Goal: Check status

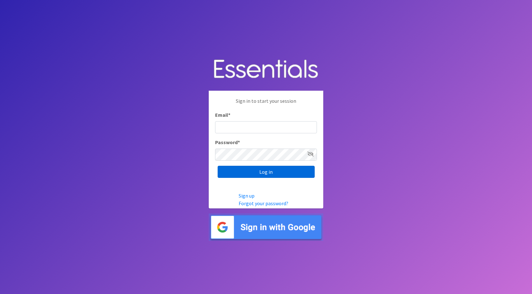
type input "jamie@nebraskadiaperbank.org"
click at [247, 172] on input "Log in" at bounding box center [266, 172] width 97 height 12
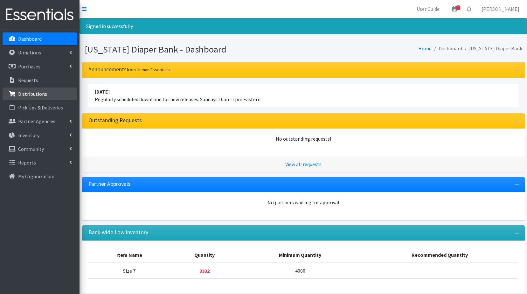
click at [34, 94] on p "Distributions" at bounding box center [32, 94] width 29 height 6
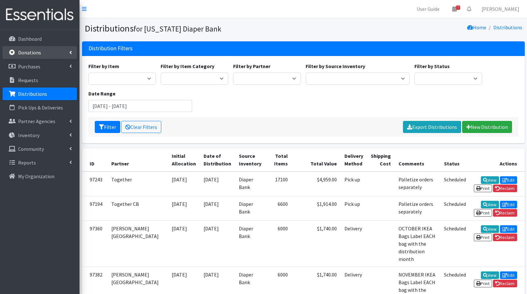
click at [29, 52] on p "Donations" at bounding box center [29, 52] width 23 height 6
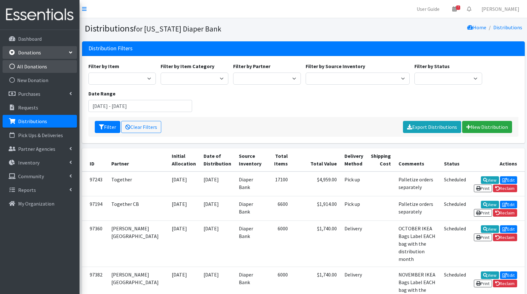
click at [30, 66] on link "All Donations" at bounding box center [40, 66] width 74 height 13
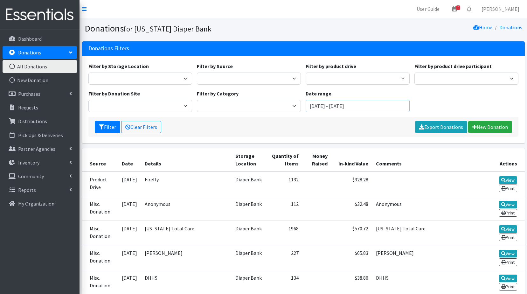
click at [372, 108] on input "July 30, 2025 - October 30, 2025" at bounding box center [358, 106] width 104 height 12
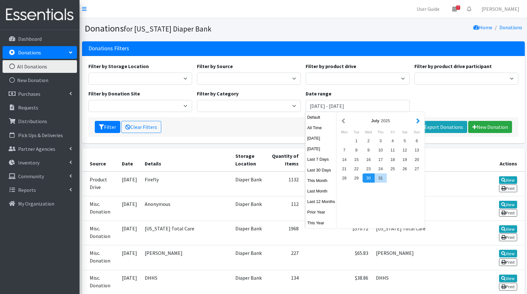
click at [417, 121] on button "button" at bounding box center [418, 121] width 7 height 8
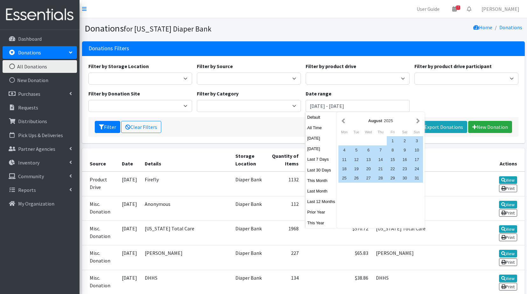
click at [417, 121] on button "button" at bounding box center [418, 121] width 7 height 8
click at [344, 140] on div "1" at bounding box center [344, 140] width 12 height 9
click at [356, 176] on div "30" at bounding box center [356, 177] width 12 height 9
type input "[DATE] - [DATE]"
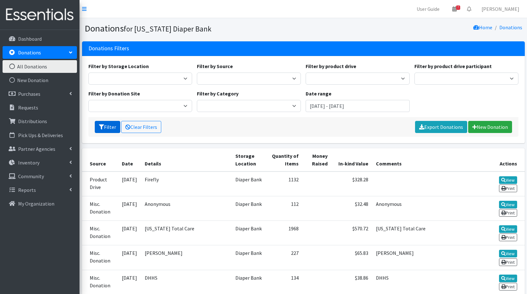
click at [114, 124] on button "Filter" at bounding box center [107, 127] width 25 height 12
